Goal: Transaction & Acquisition: Obtain resource

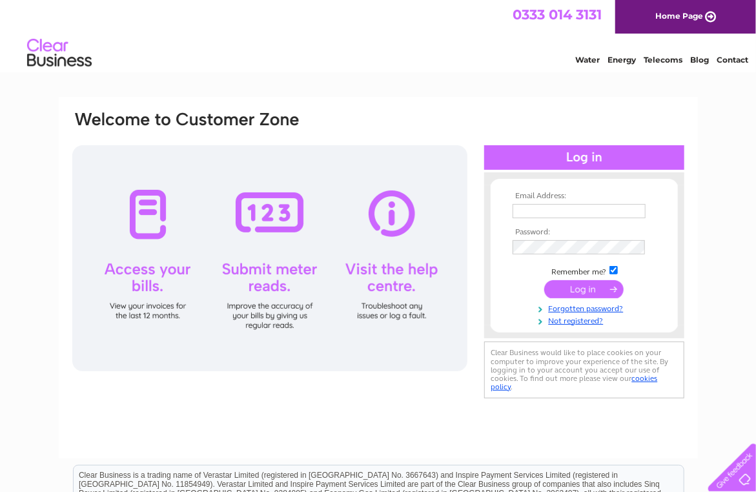
click at [532, 214] on input "text" at bounding box center [578, 211] width 133 height 14
type input "elaine@bmdcontracts.co.uk"
click at [572, 292] on input "submit" at bounding box center [583, 290] width 79 height 18
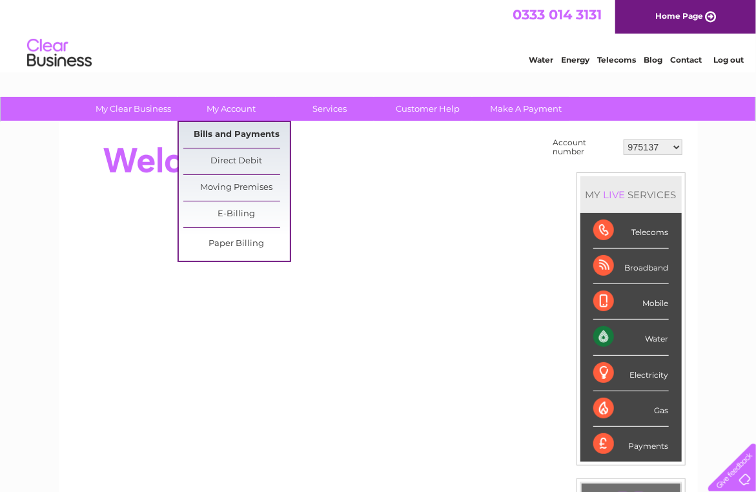
click at [234, 128] on link "Bills and Payments" at bounding box center [236, 135] width 106 height 26
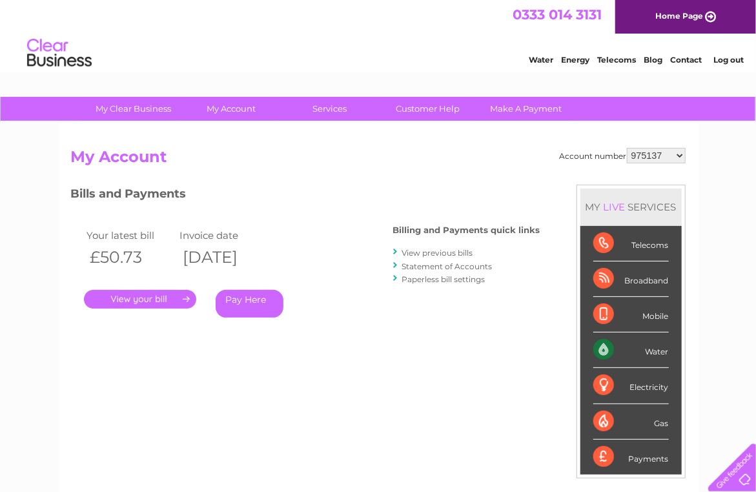
click at [430, 255] on link "View previous bills" at bounding box center [437, 253] width 71 height 10
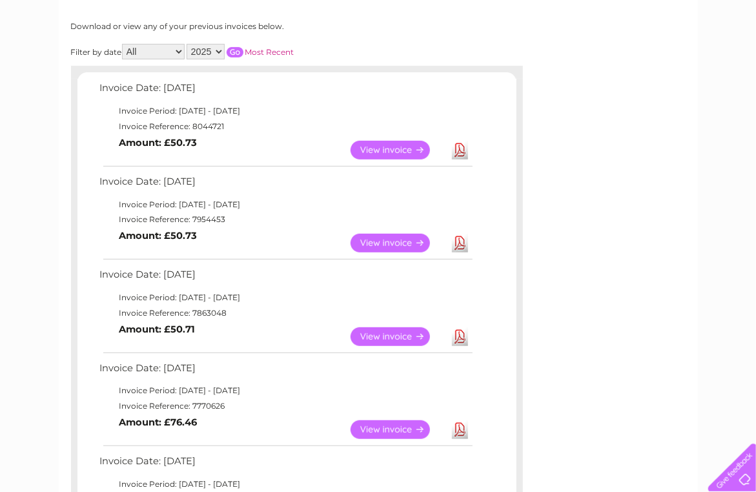
scroll to position [190, 0]
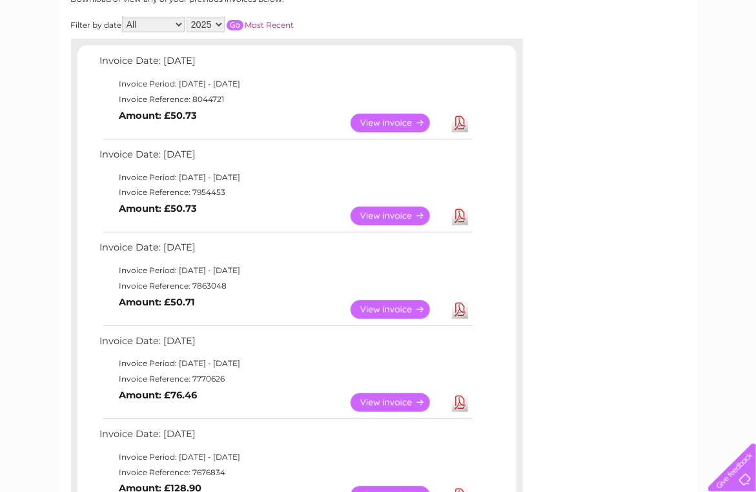
click at [460, 403] on link "Download" at bounding box center [460, 402] width 16 height 19
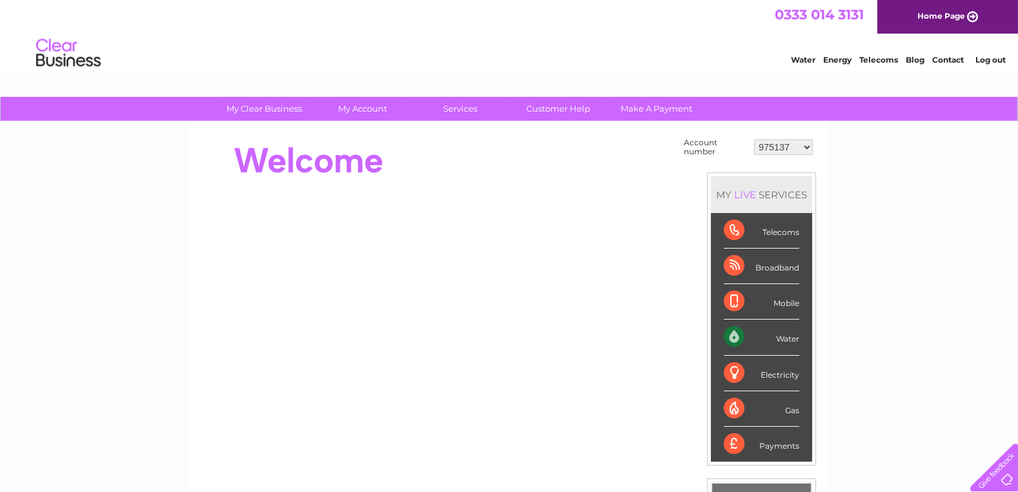
click at [787, 152] on select "975137 30314895" at bounding box center [784, 146] width 59 height 15
select select "30314895"
click at [755, 139] on select "975137 30314895" at bounding box center [784, 146] width 59 height 15
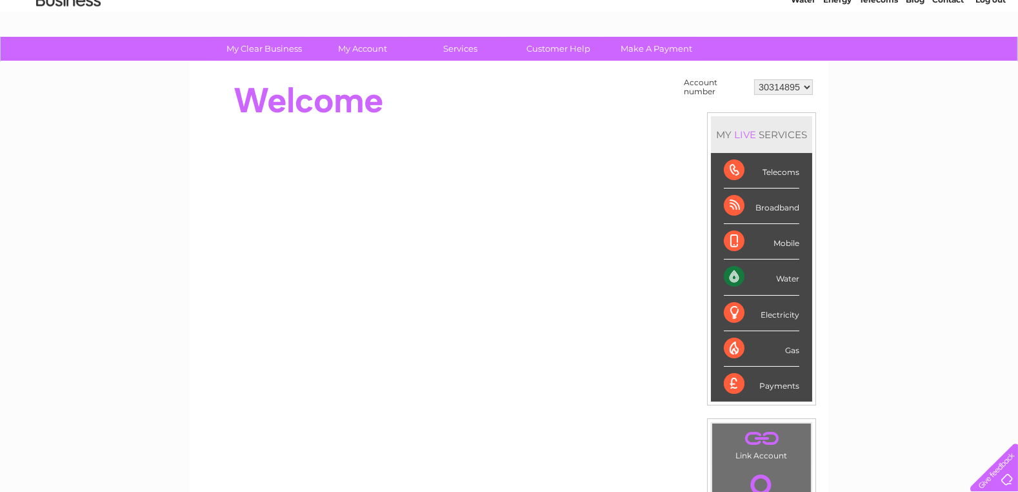
scroll to position [6, 0]
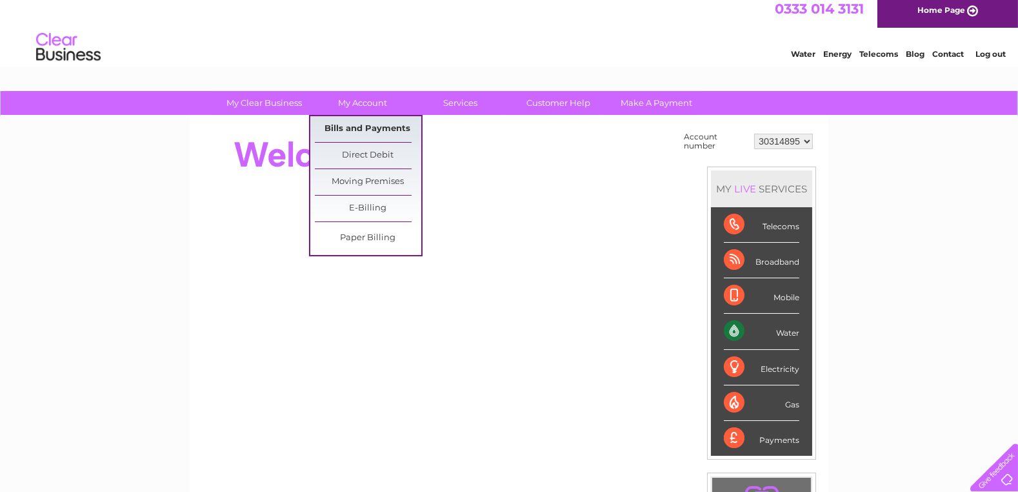
click at [351, 133] on link "Bills and Payments" at bounding box center [368, 129] width 106 height 26
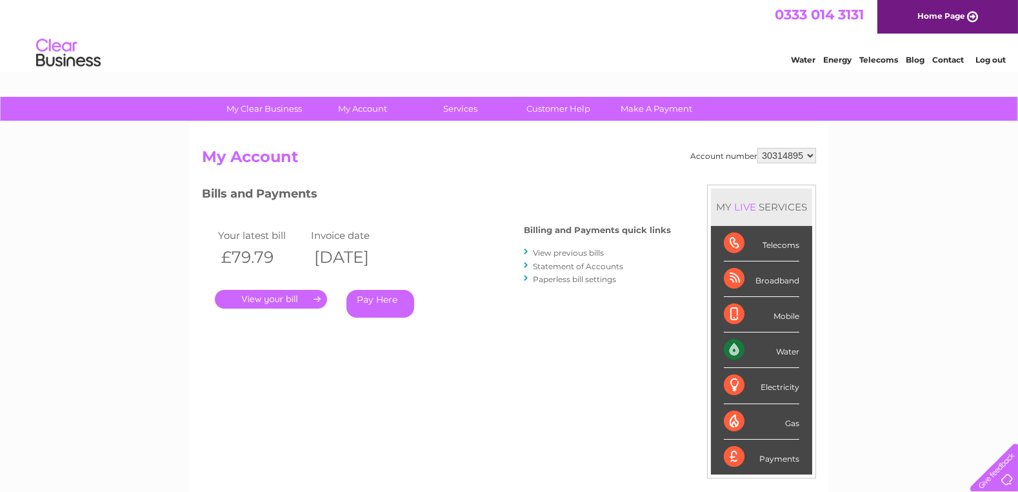
click at [287, 292] on link "." at bounding box center [271, 299] width 112 height 19
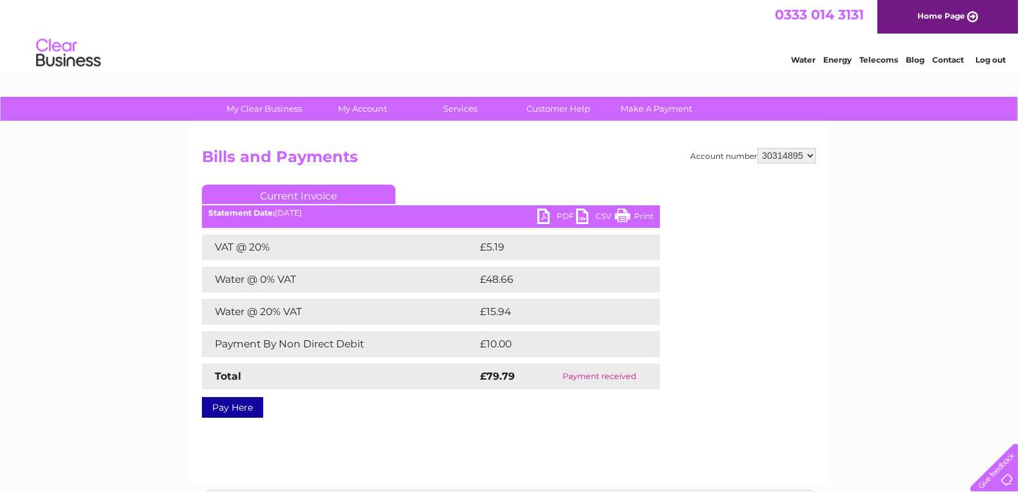
click at [980, 54] on li "Log out" at bounding box center [991, 60] width 39 height 16
click at [984, 61] on link "Log out" at bounding box center [991, 60] width 30 height 10
